Goal: Check status: Check status

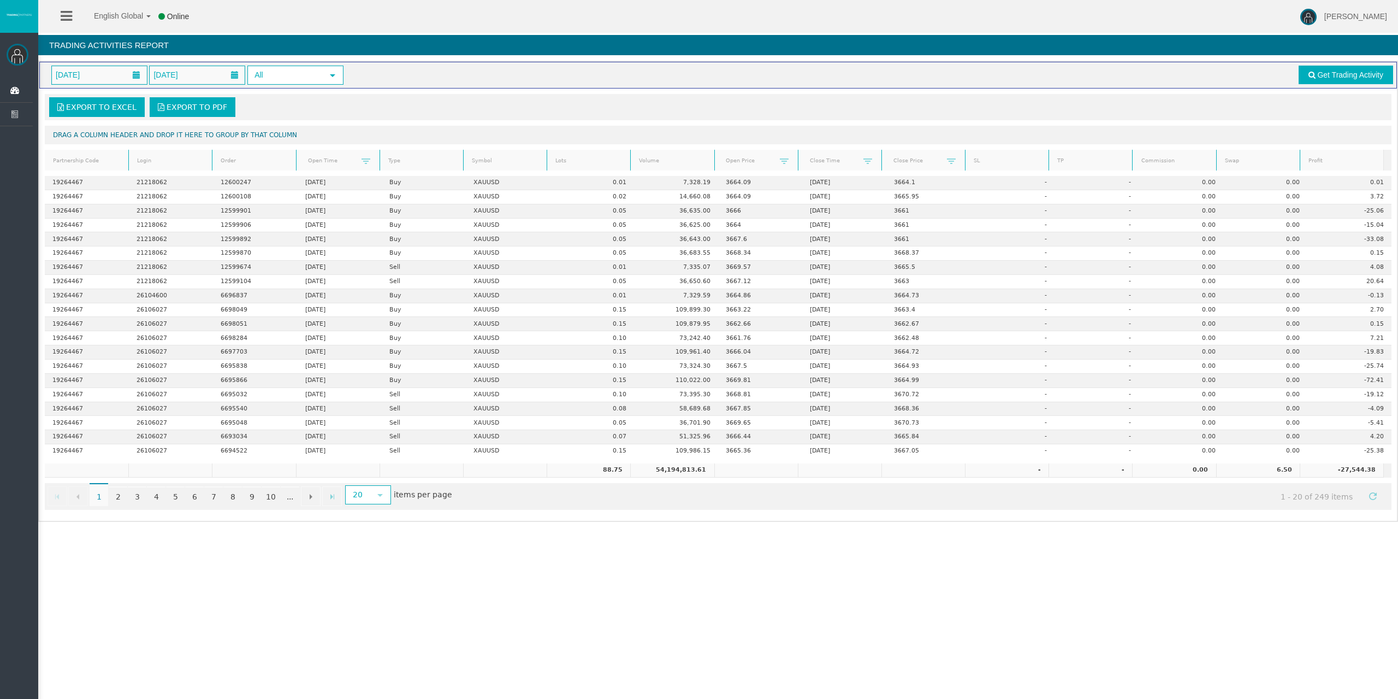
click at [15, 88] on icon at bounding box center [14, 90] width 29 height 23
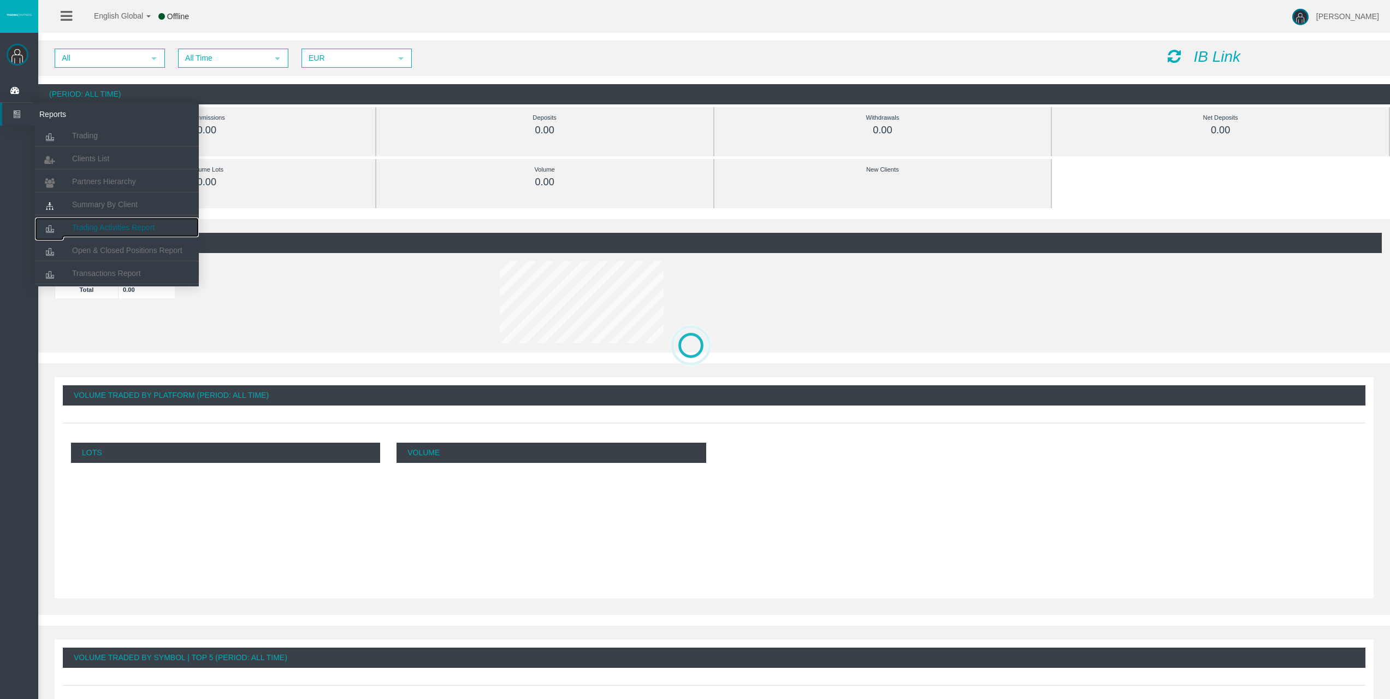
click at [96, 229] on span "Trading Activities Report" at bounding box center [113, 227] width 82 height 9
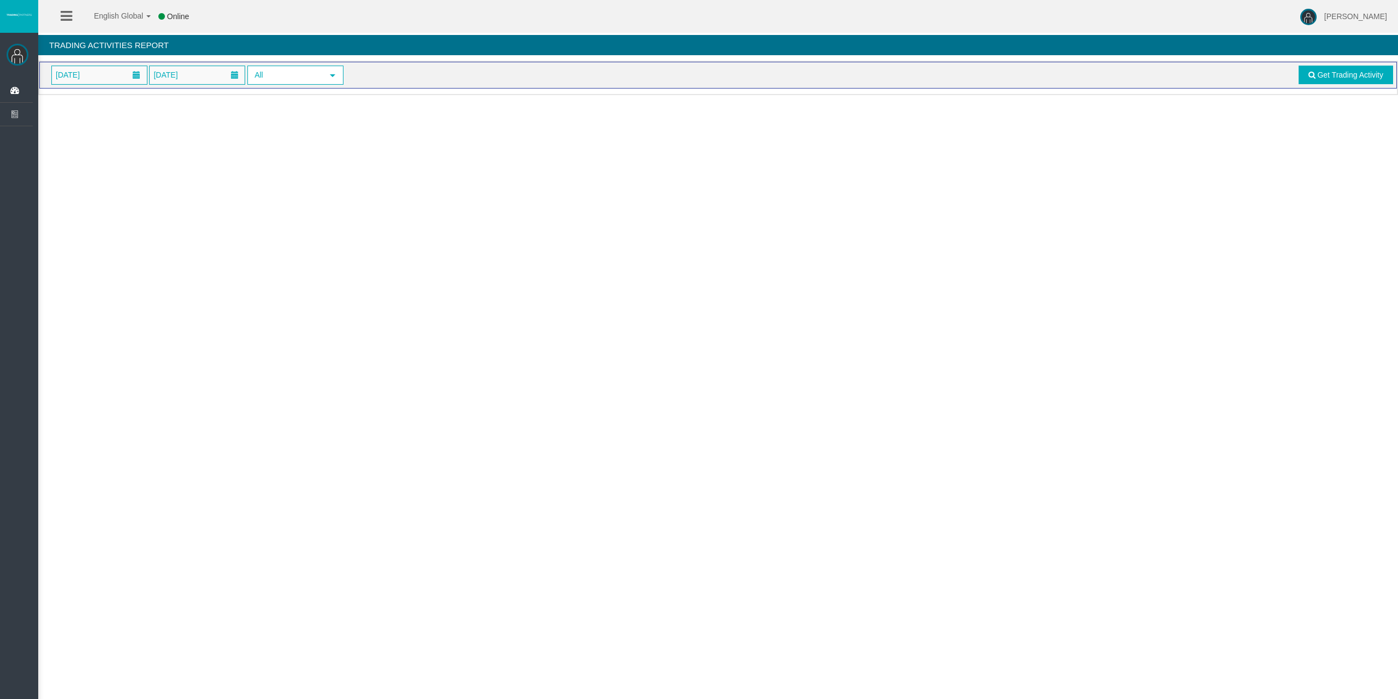
click at [98, 77] on span "[DATE]" at bounding box center [99, 75] width 95 height 18
click at [126, 184] on link "17" at bounding box center [125, 185] width 20 height 20
click at [1326, 80] on link "Get Trading Activity" at bounding box center [1346, 75] width 95 height 19
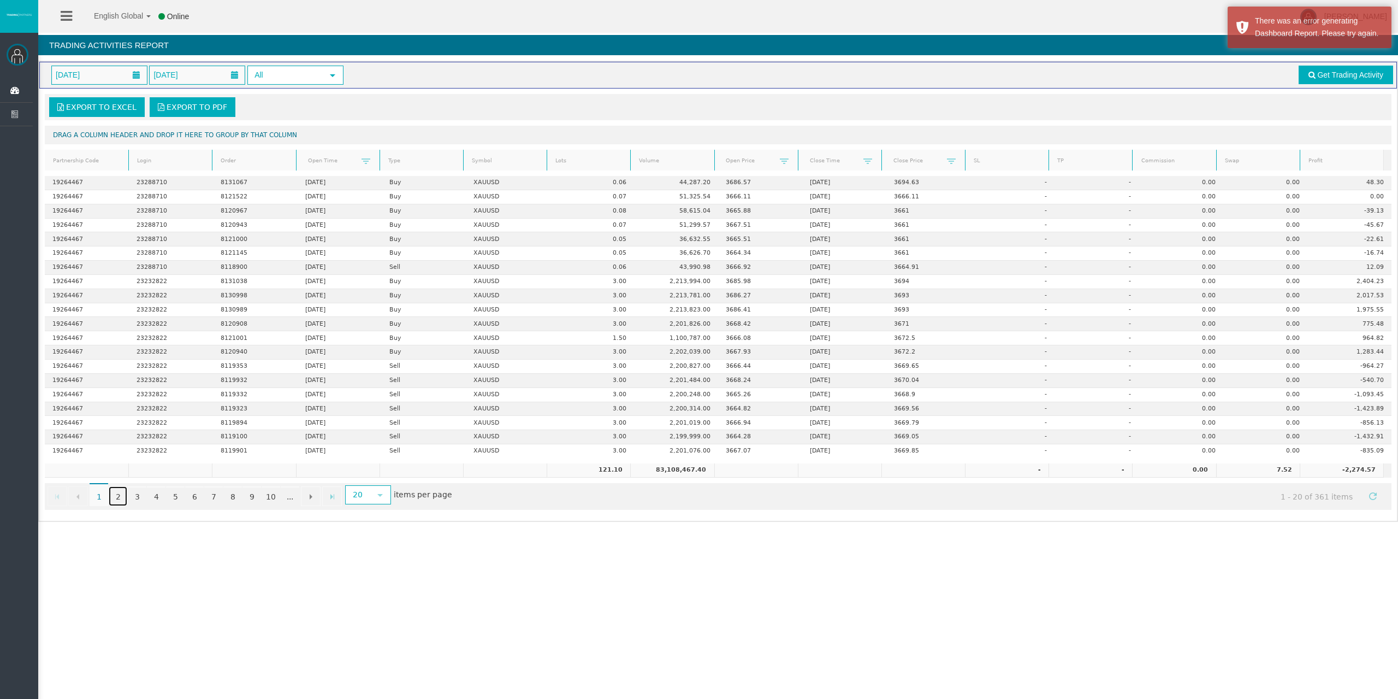
click at [115, 495] on link "2" at bounding box center [118, 496] width 19 height 20
click at [94, 495] on link "1" at bounding box center [99, 496] width 19 height 20
click at [132, 494] on link "3" at bounding box center [137, 496] width 19 height 20
click at [117, 500] on link "2" at bounding box center [118, 496] width 19 height 20
click at [157, 497] on link "4" at bounding box center [156, 496] width 19 height 20
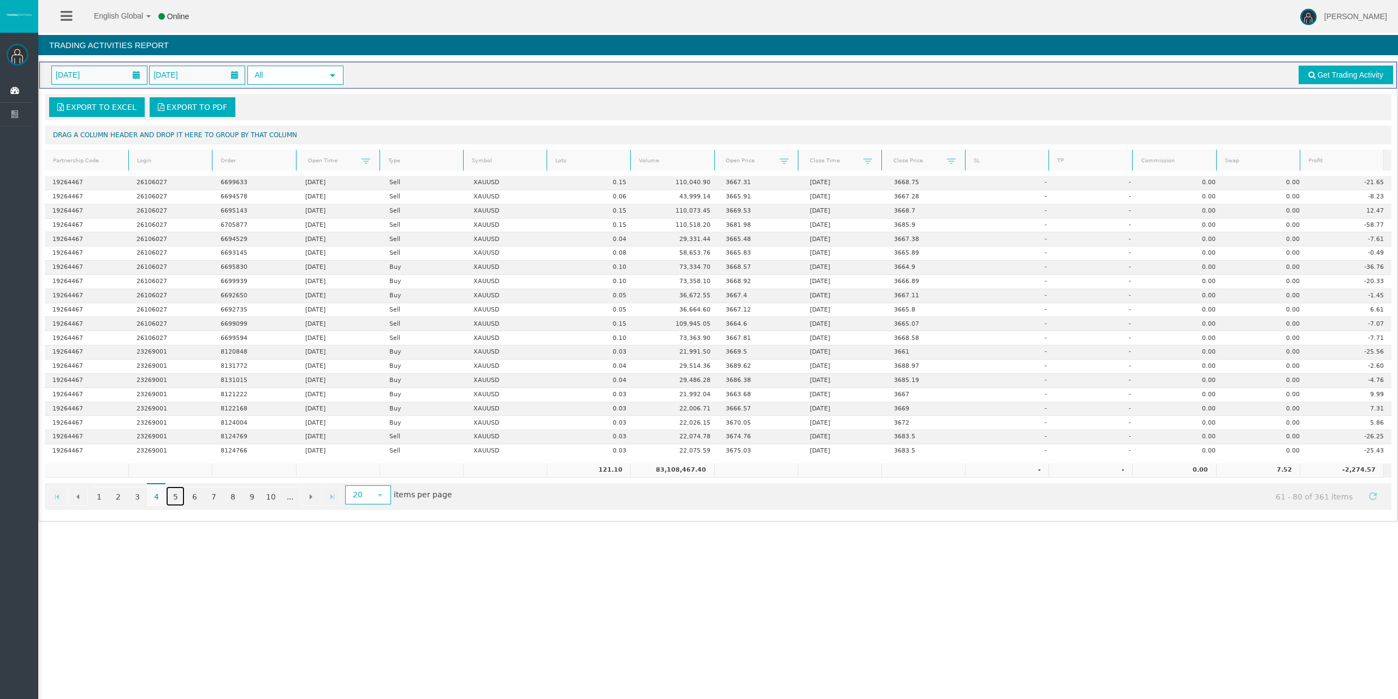
click at [174, 496] on link "5" at bounding box center [175, 496] width 19 height 20
click at [192, 498] on link "6" at bounding box center [194, 496] width 19 height 20
click at [118, 499] on link "2" at bounding box center [118, 496] width 19 height 20
click at [141, 500] on link "3" at bounding box center [137, 496] width 19 height 20
click at [158, 502] on link "4" at bounding box center [156, 496] width 19 height 20
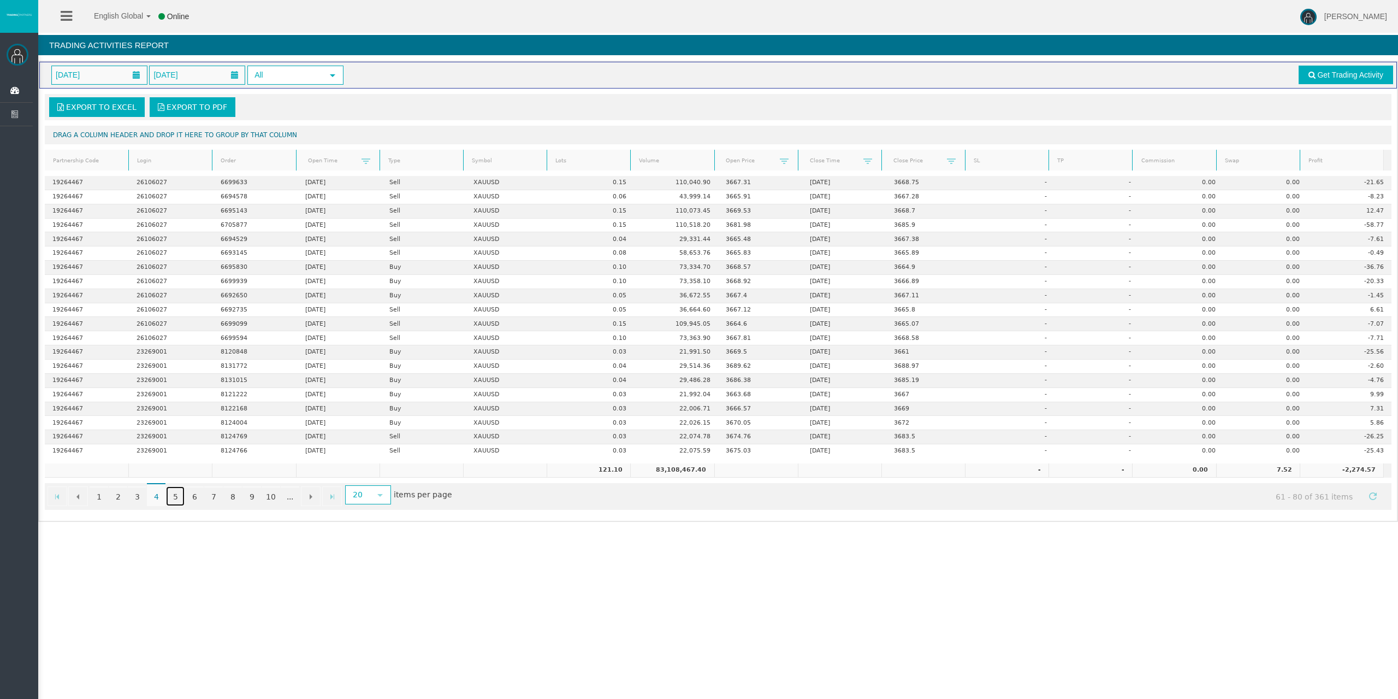
click at [174, 500] on link "5" at bounding box center [175, 496] width 19 height 20
click at [192, 501] on link "6" at bounding box center [194, 496] width 19 height 20
click at [212, 501] on link "7" at bounding box center [213, 496] width 19 height 20
click at [231, 503] on link "8" at bounding box center [232, 496] width 19 height 20
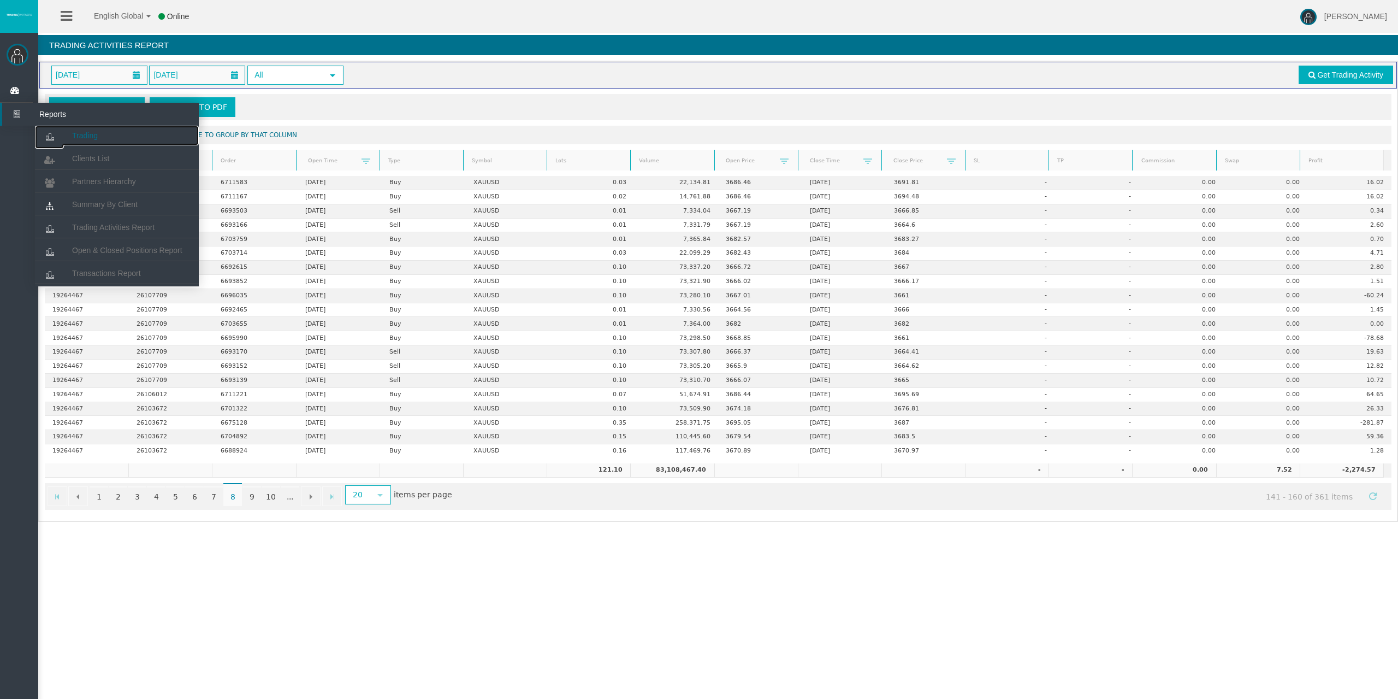
click at [59, 138] on icon at bounding box center [49, 137] width 29 height 23
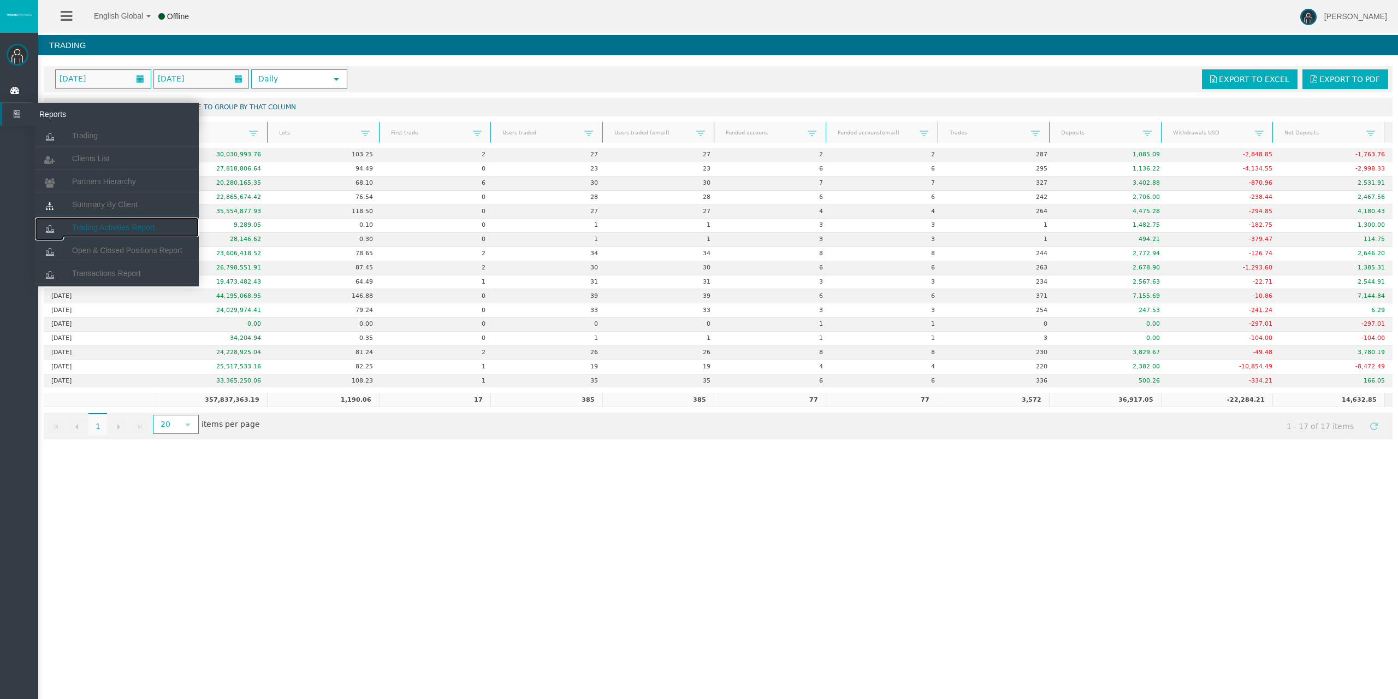
click at [104, 227] on span "Trading Activities Report" at bounding box center [113, 227] width 82 height 9
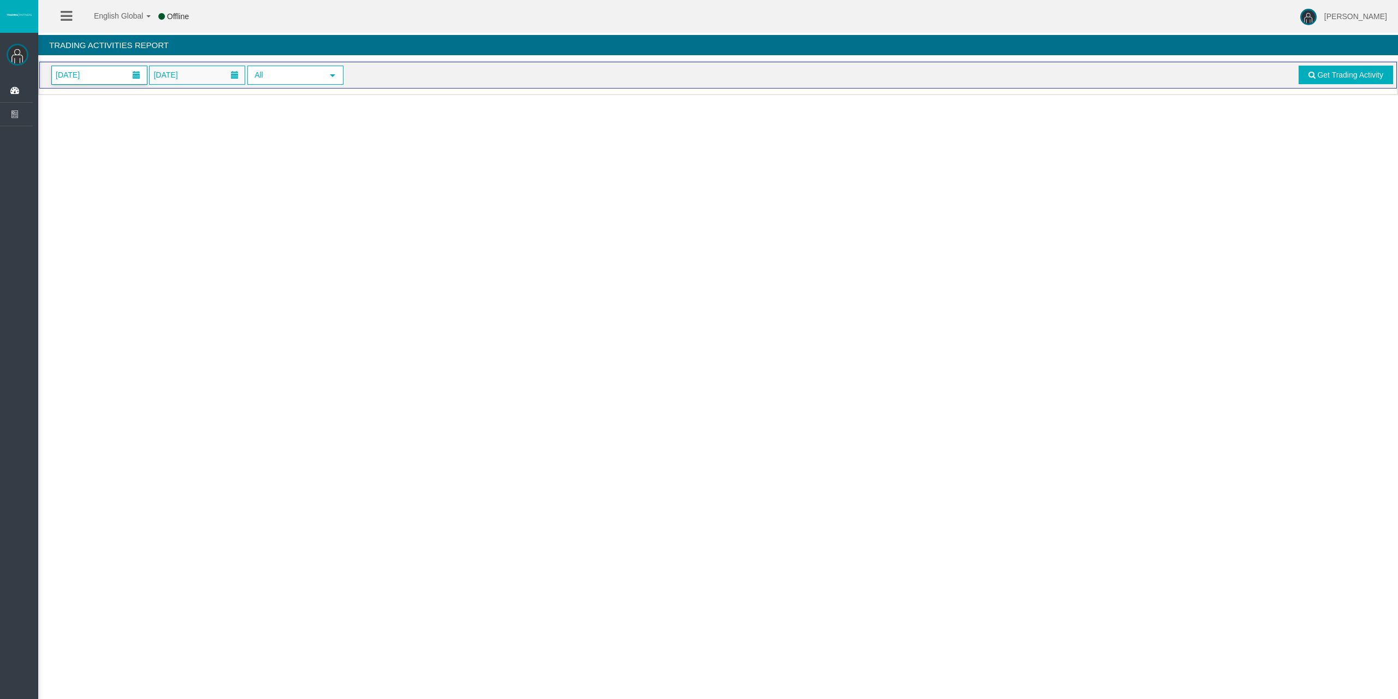
click at [104, 72] on span "[DATE]" at bounding box center [99, 75] width 95 height 18
click at [126, 180] on link "17" at bounding box center [125, 185] width 20 height 20
click at [1325, 74] on span "Get Trading Activity" at bounding box center [1351, 74] width 66 height 9
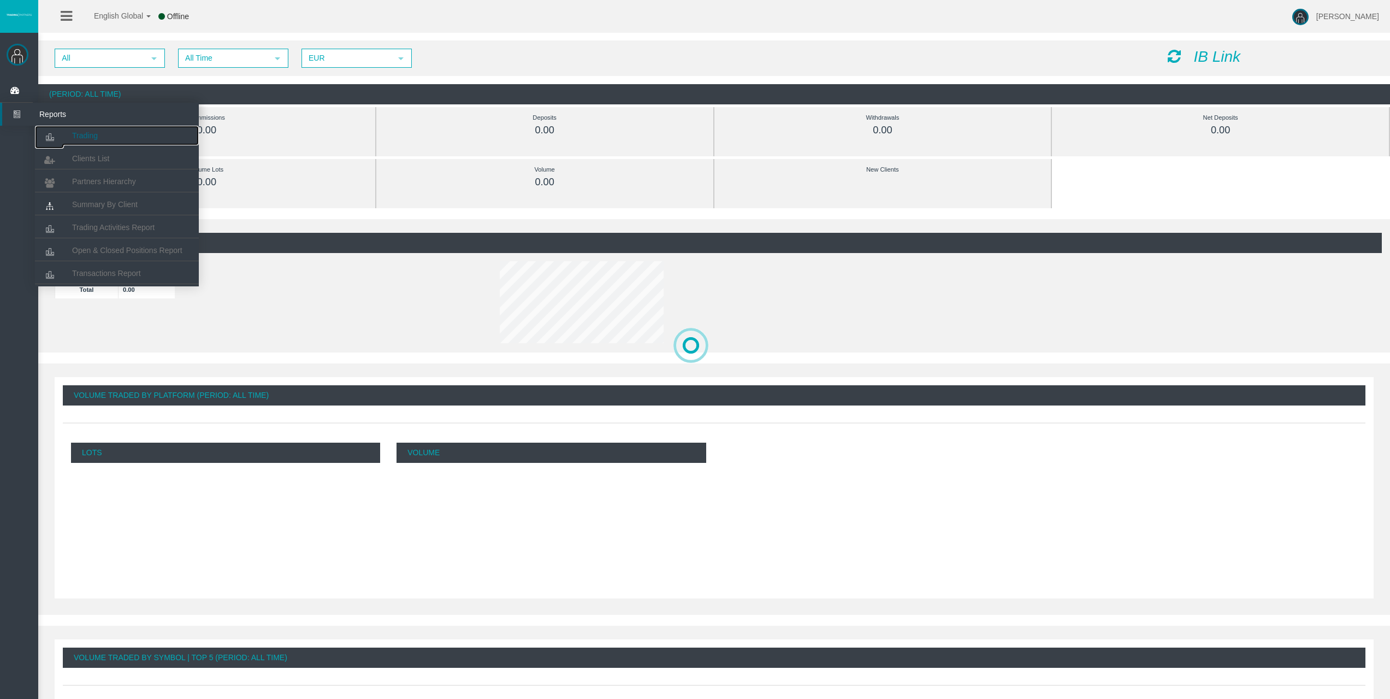
click at [63, 132] on icon at bounding box center [49, 137] width 29 height 23
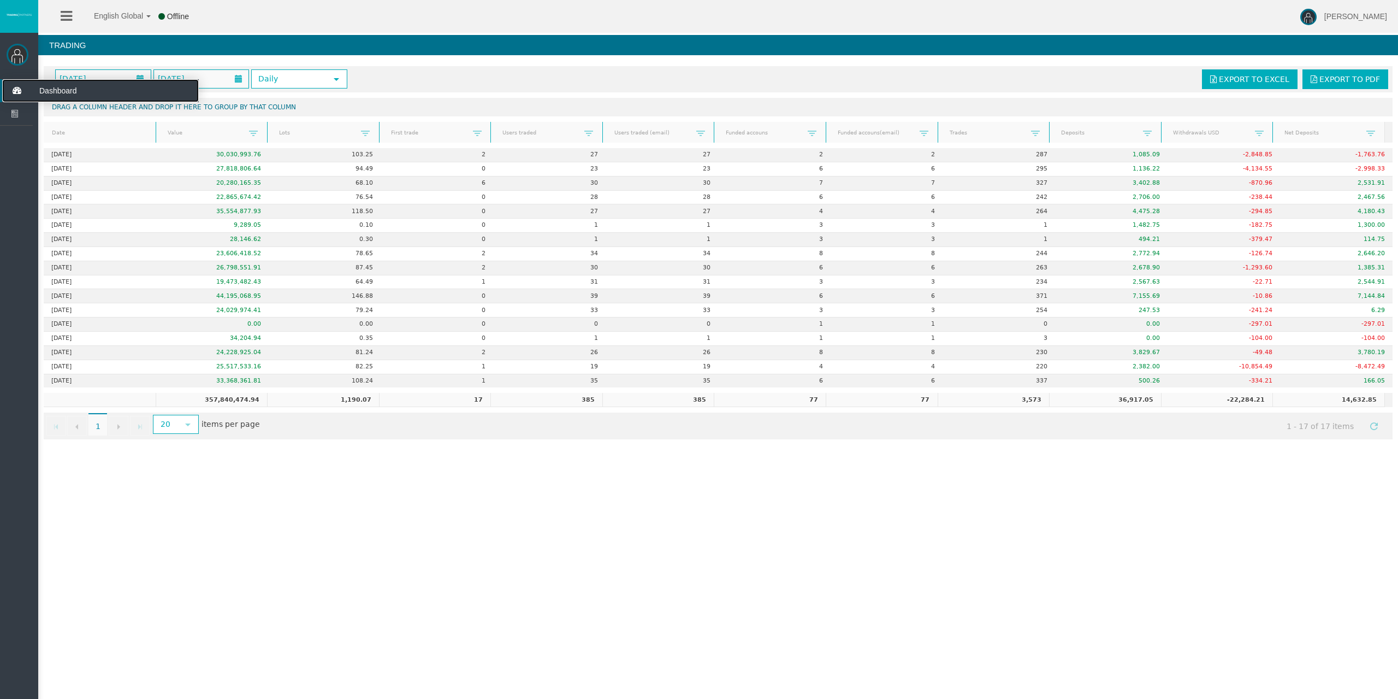
click at [7, 87] on icon at bounding box center [16, 90] width 29 height 23
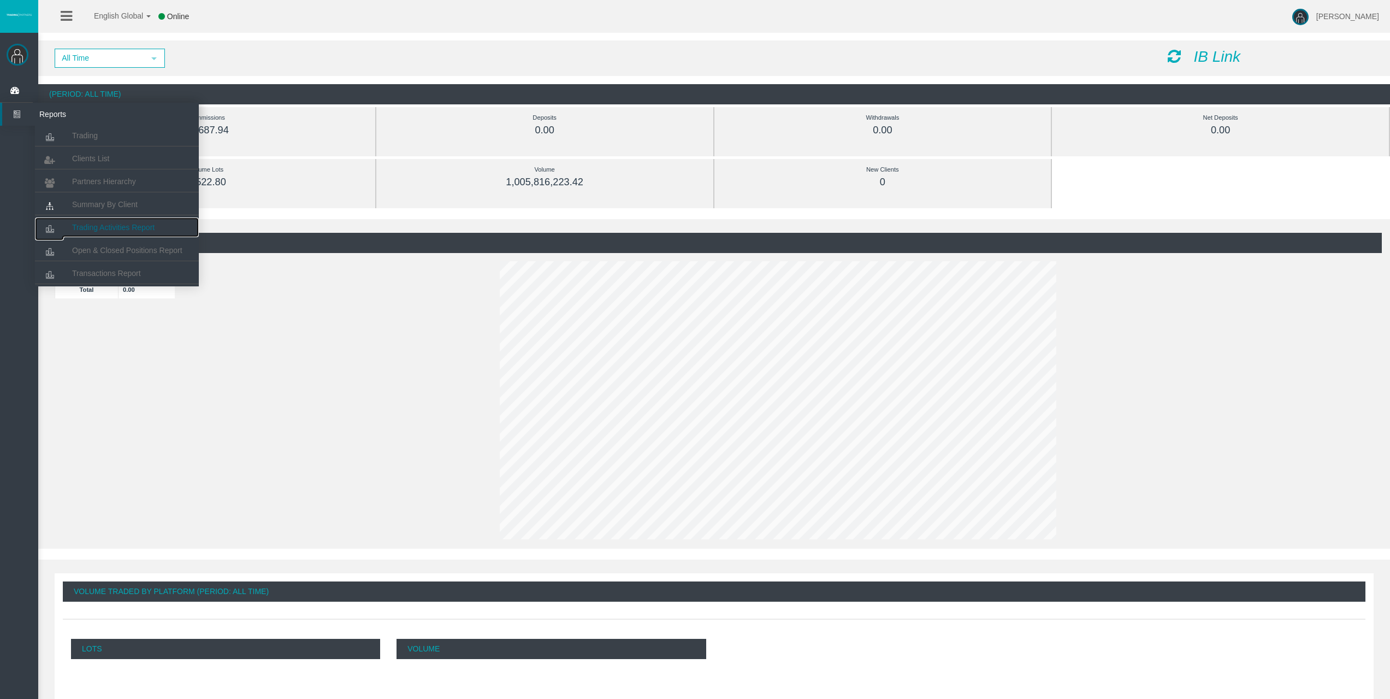
click at [88, 224] on span "Trading Activities Report" at bounding box center [113, 227] width 82 height 9
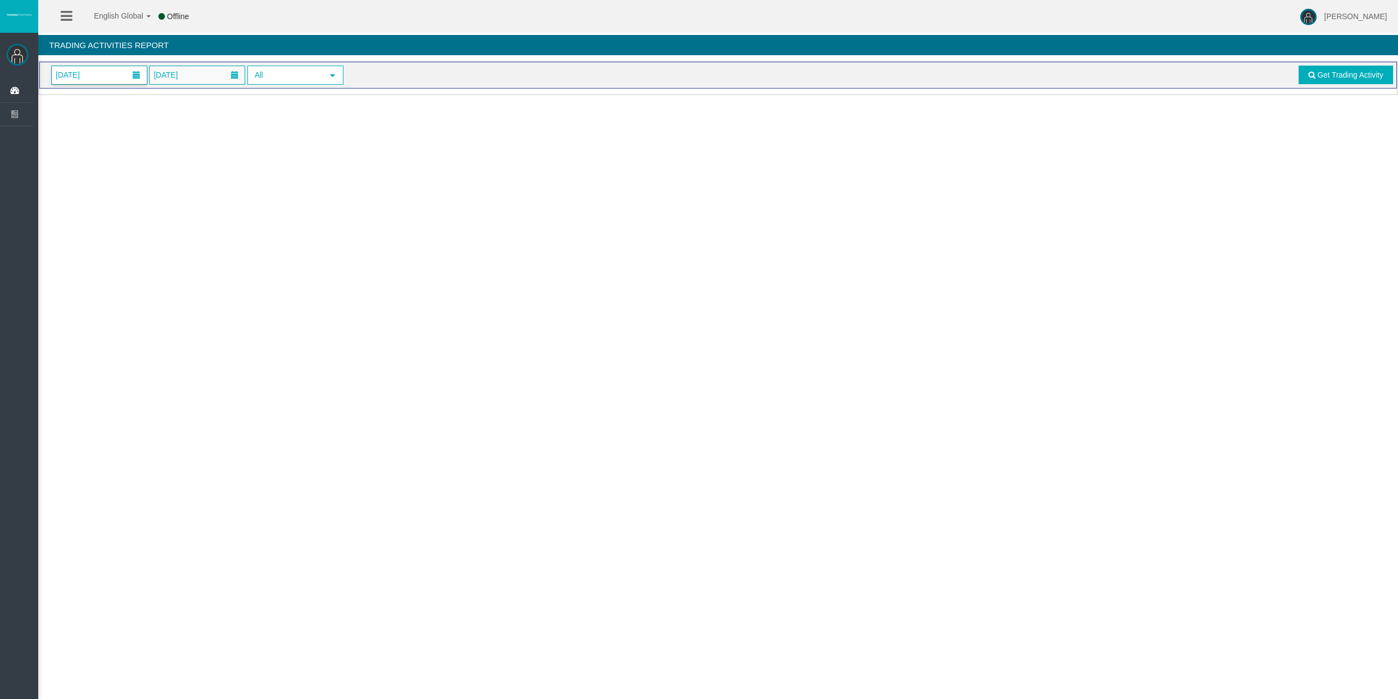
click at [103, 76] on span "[DATE]" at bounding box center [99, 75] width 95 height 18
drag, startPoint x: 121, startPoint y: 182, endPoint x: 199, endPoint y: 183, distance: 78.1
click at [121, 183] on link "17" at bounding box center [125, 185] width 20 height 20
click at [1355, 81] on link "Get Trading Activity" at bounding box center [1346, 75] width 95 height 19
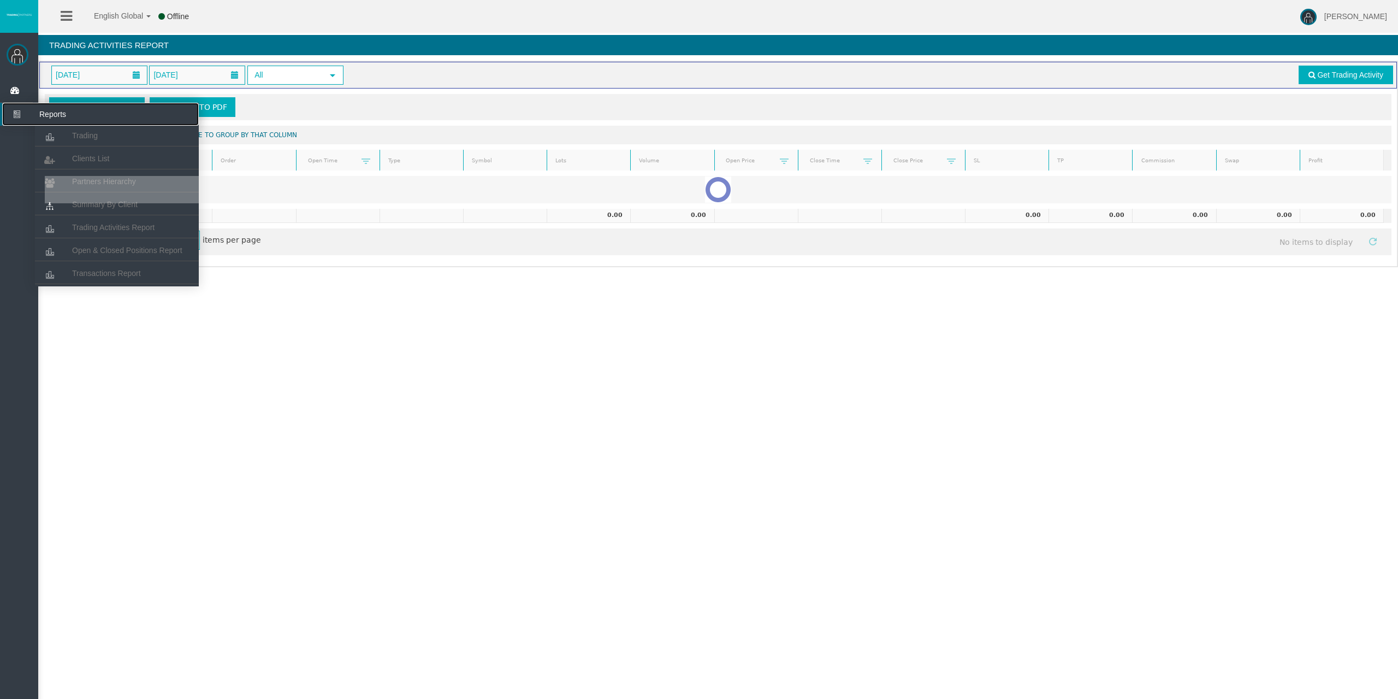
click at [15, 110] on icon at bounding box center [16, 114] width 29 height 23
click at [67, 128] on link "Trading" at bounding box center [117, 136] width 164 height 20
